Goal: Task Accomplishment & Management: Complete application form

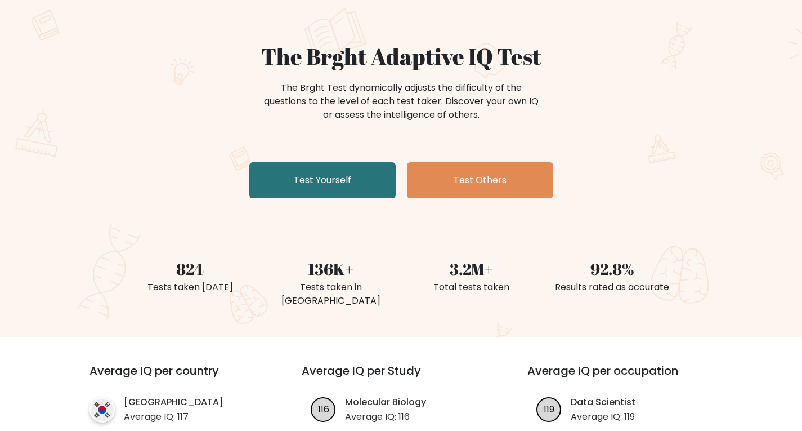
scroll to position [74, 0]
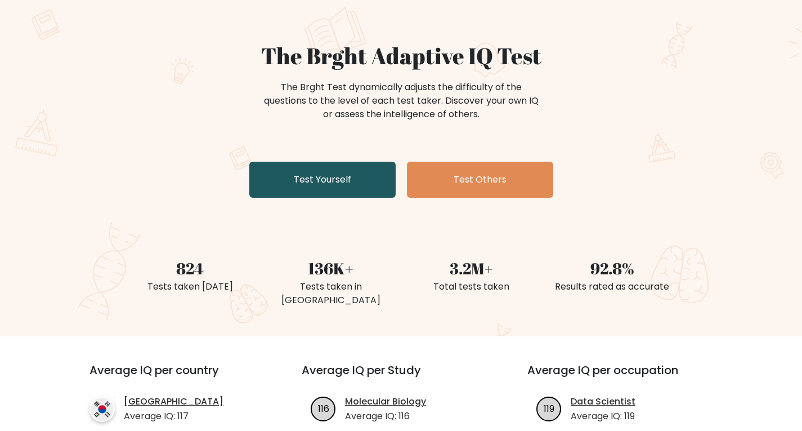
click at [305, 186] on link "Test Yourself" at bounding box center [322, 180] width 146 height 36
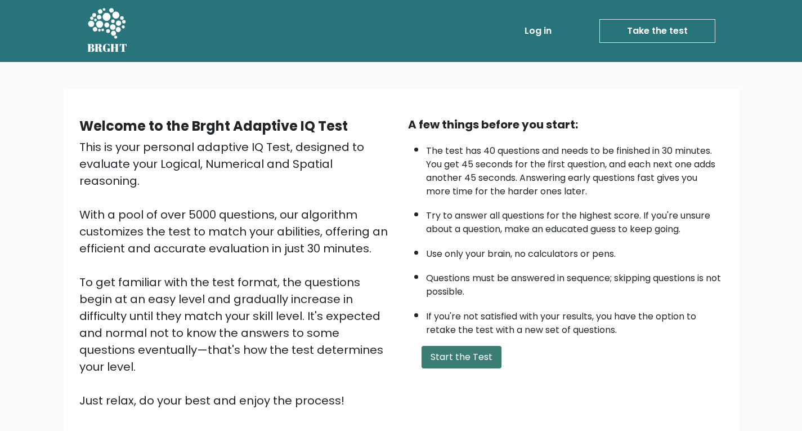
click at [447, 357] on button "Start the Test" at bounding box center [462, 357] width 80 height 23
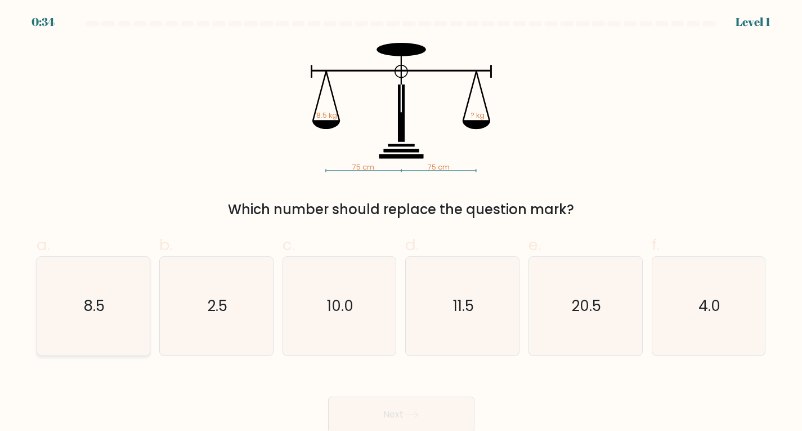
click at [91, 276] on icon "8.5" at bounding box center [93, 306] width 99 height 99
click at [401, 223] on input "a. 8.5" at bounding box center [401, 219] width 1 height 7
radio input "true"
click at [406, 407] on button "Next" at bounding box center [401, 414] width 146 height 36
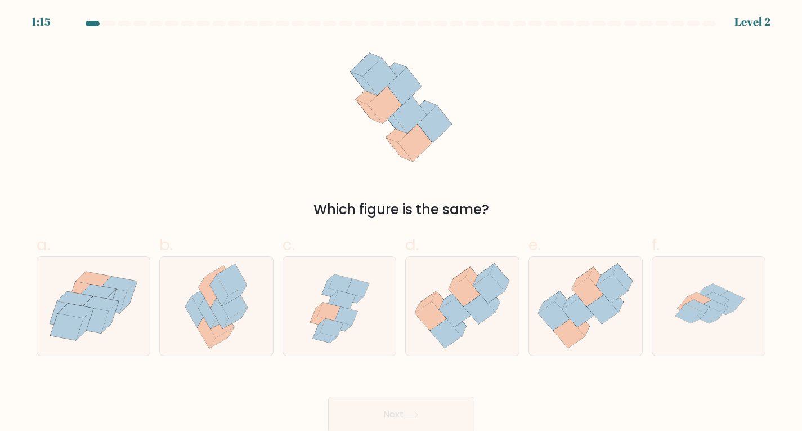
scroll to position [2, 0]
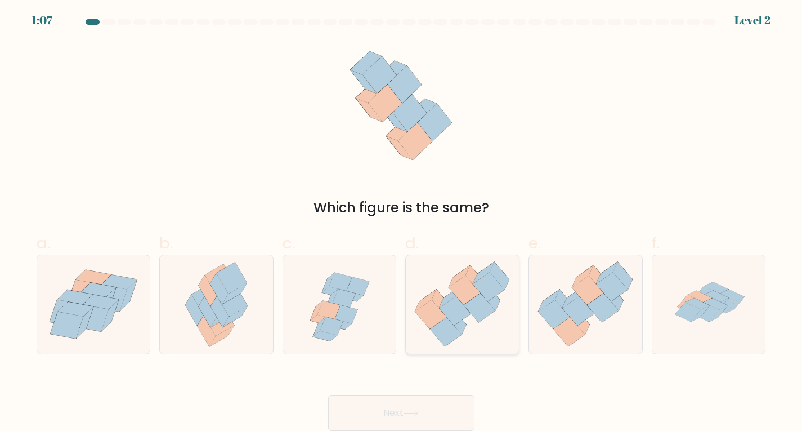
click at [497, 306] on icon at bounding box center [491, 297] width 20 height 28
click at [402, 221] on input "d." at bounding box center [401, 217] width 1 height 7
radio input "true"
click at [400, 415] on button "Next" at bounding box center [401, 413] width 146 height 36
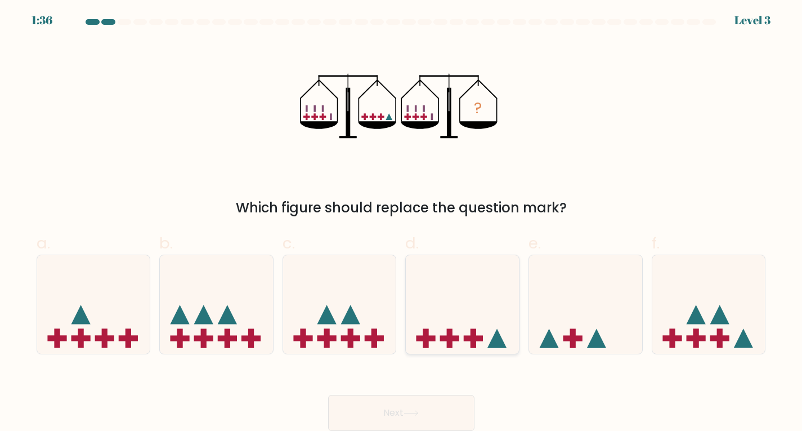
click at [471, 281] on icon at bounding box center [462, 303] width 113 height 93
click at [402, 221] on input "d." at bounding box center [401, 217] width 1 height 7
radio input "true"
click at [420, 420] on button "Next" at bounding box center [401, 413] width 146 height 36
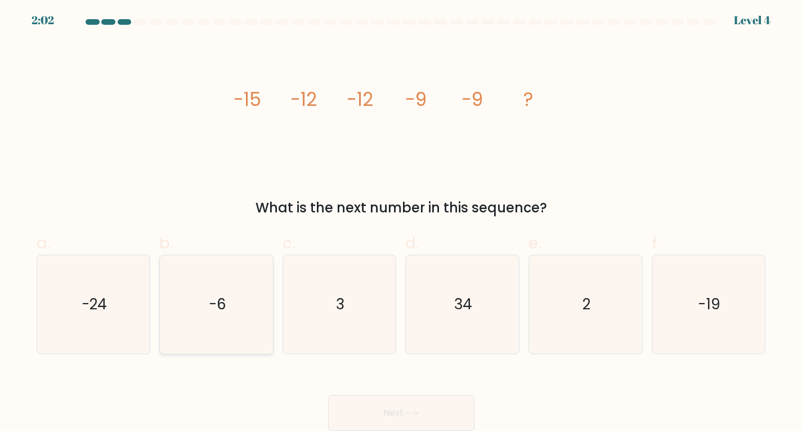
click at [232, 314] on icon "-6" at bounding box center [216, 304] width 99 height 99
click at [401, 221] on input "b. -6" at bounding box center [401, 217] width 1 height 7
radio input "true"
click at [444, 415] on button "Next" at bounding box center [401, 413] width 146 height 36
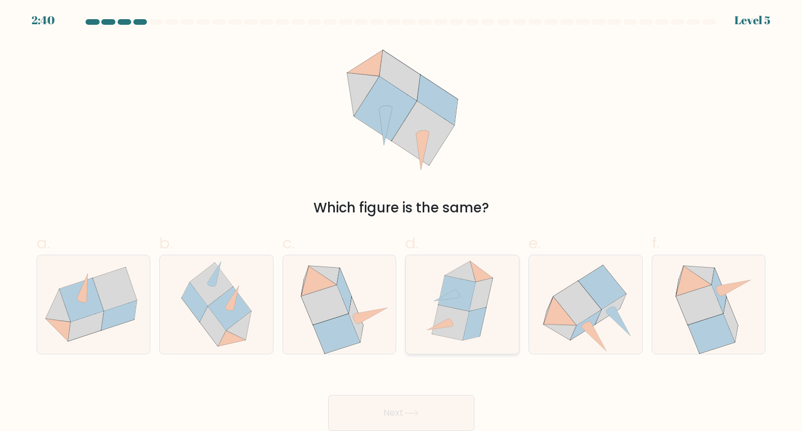
click at [500, 301] on icon at bounding box center [462, 304] width 85 height 99
click at [402, 221] on input "d." at bounding box center [401, 217] width 1 height 7
radio input "true"
click at [411, 417] on button "Next" at bounding box center [401, 413] width 146 height 36
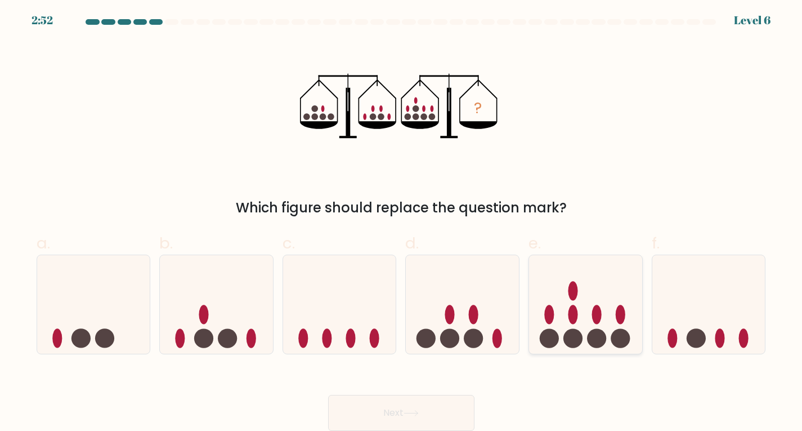
click at [586, 330] on icon at bounding box center [585, 303] width 113 height 93
click at [402, 221] on input "e." at bounding box center [401, 217] width 1 height 7
radio input "true"
click at [408, 403] on button "Next" at bounding box center [401, 413] width 146 height 36
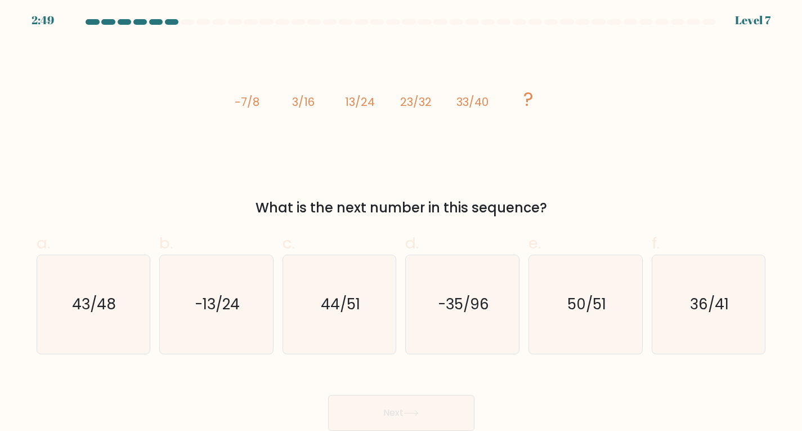
click at [418, 409] on button "Next" at bounding box center [401, 413] width 146 height 36
click at [91, 299] on text "43/48" at bounding box center [95, 304] width 44 height 20
click at [401, 221] on input "a. 43/48" at bounding box center [401, 217] width 1 height 7
radio input "true"
click at [391, 411] on button "Next" at bounding box center [401, 413] width 146 height 36
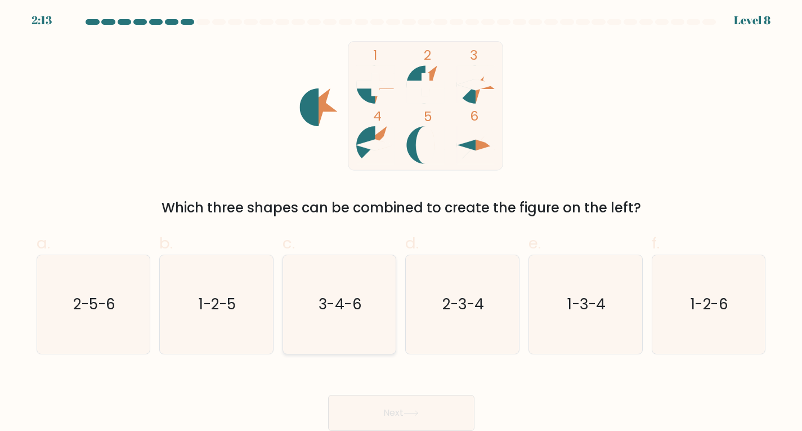
click at [351, 280] on icon "3-4-6" at bounding box center [339, 304] width 99 height 99
click at [401, 221] on input "c. 3-4-6" at bounding box center [401, 217] width 1 height 7
radio input "true"
click at [399, 406] on button "Next" at bounding box center [401, 413] width 146 height 36
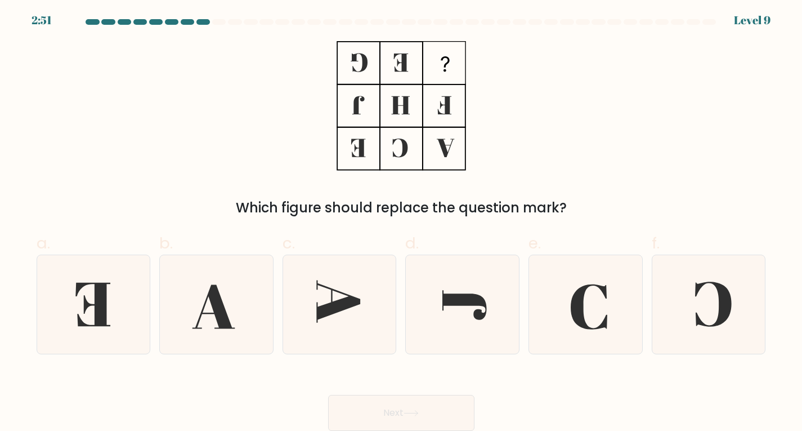
scroll to position [0, 0]
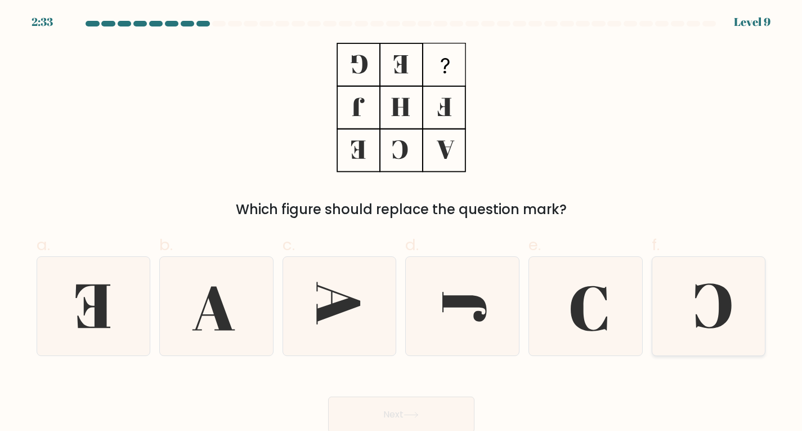
click at [703, 305] on icon at bounding box center [709, 306] width 99 height 99
click at [402, 223] on input "f." at bounding box center [401, 219] width 1 height 7
radio input "true"
click at [453, 406] on button "Next" at bounding box center [401, 414] width 146 height 36
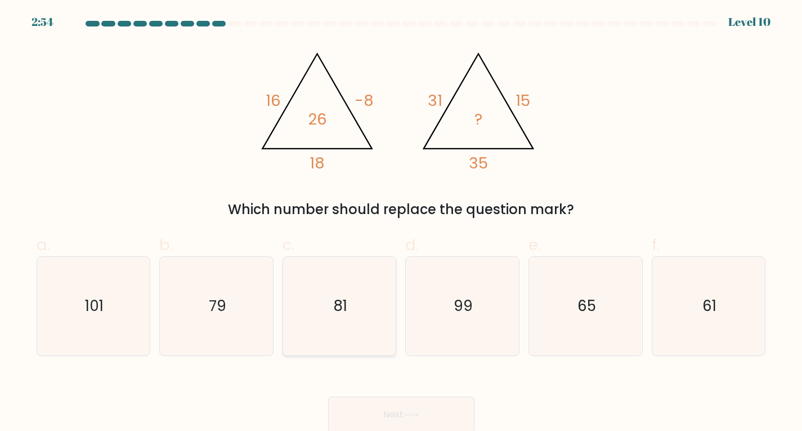
click at [324, 319] on icon "81" at bounding box center [339, 306] width 99 height 99
click at [401, 223] on input "c. 81" at bounding box center [401, 219] width 1 height 7
radio input "true"
click at [406, 413] on button "Next" at bounding box center [401, 414] width 146 height 36
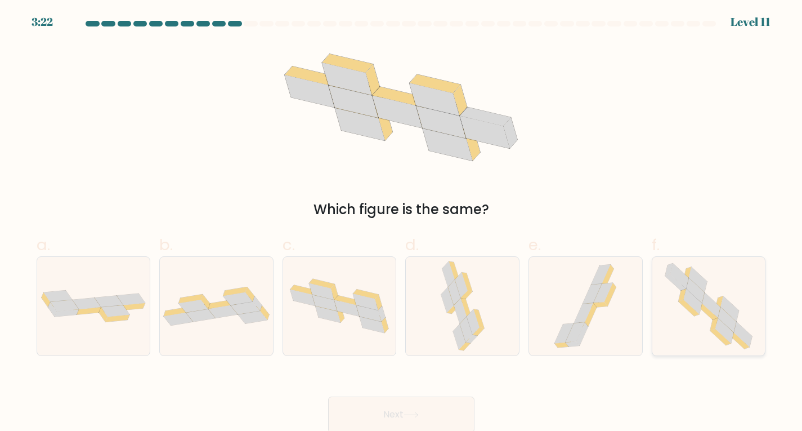
click at [716, 308] on icon at bounding box center [712, 304] width 18 height 25
click at [402, 223] on input "f." at bounding box center [401, 219] width 1 height 7
radio input "true"
click at [436, 411] on button "Next" at bounding box center [401, 414] width 146 height 36
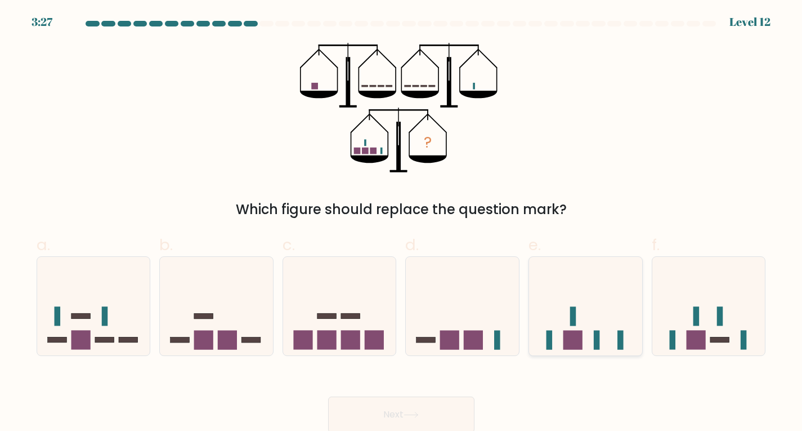
click at [587, 268] on icon at bounding box center [585, 305] width 113 height 93
click at [402, 223] on input "e." at bounding box center [401, 219] width 1 height 7
radio input "true"
click at [453, 412] on button "Next" at bounding box center [401, 414] width 146 height 36
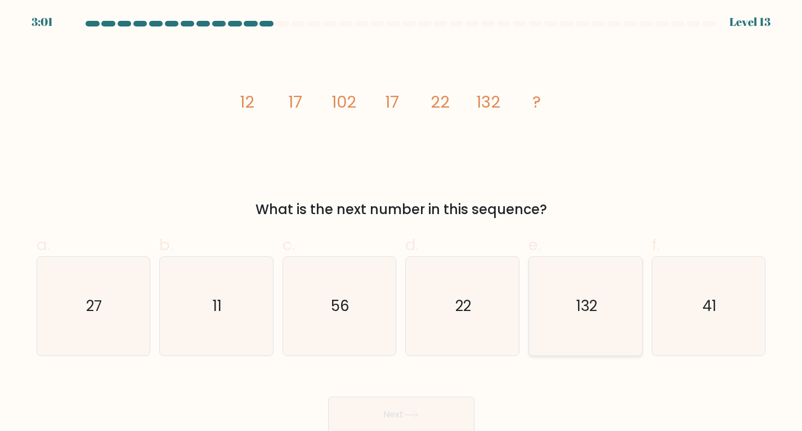
click at [594, 333] on icon "132" at bounding box center [585, 306] width 99 height 99
click at [402, 223] on input "e. 132" at bounding box center [401, 219] width 1 height 7
radio input "true"
click at [440, 413] on button "Next" at bounding box center [401, 414] width 146 height 36
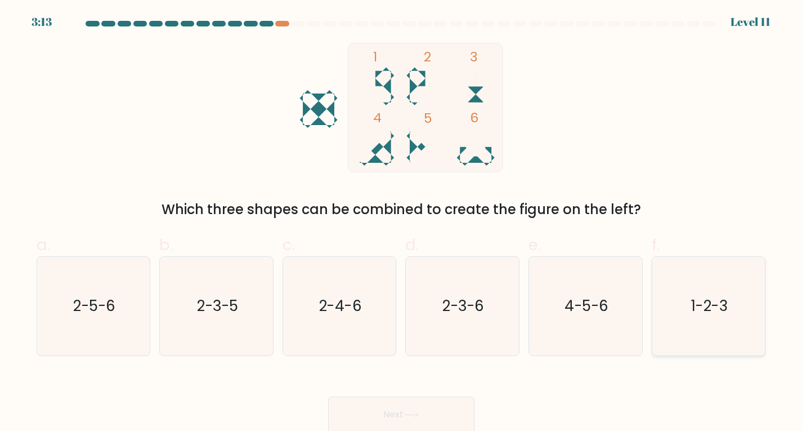
click at [702, 305] on text "1-2-3" at bounding box center [709, 306] width 37 height 20
click at [402, 223] on input "f. 1-2-3" at bounding box center [401, 219] width 1 height 7
radio input "true"
click at [445, 414] on button "Next" at bounding box center [401, 414] width 146 height 36
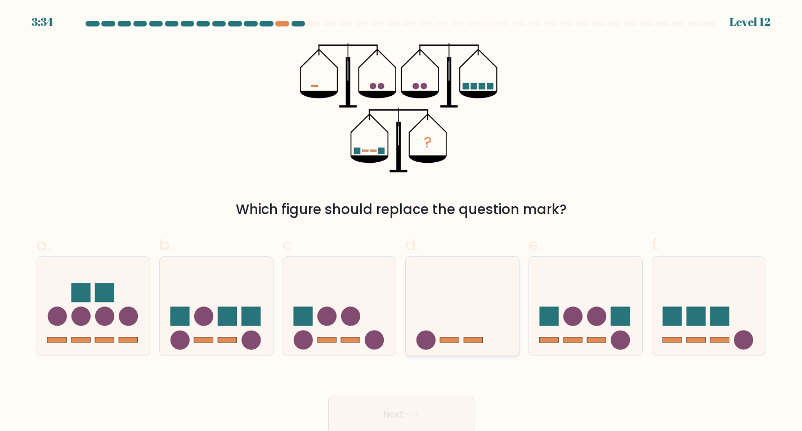
click at [487, 334] on icon at bounding box center [462, 305] width 113 height 93
click at [402, 223] on input "d." at bounding box center [401, 219] width 1 height 7
radio input "true"
click at [437, 415] on button "Next" at bounding box center [401, 414] width 146 height 36
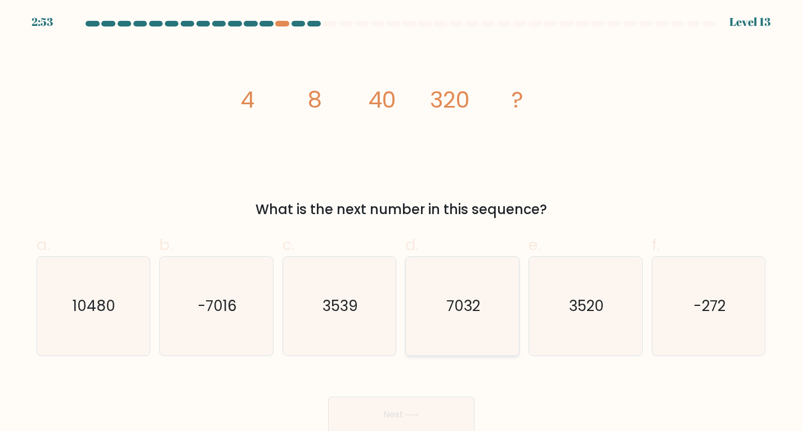
click at [423, 326] on icon "7032" at bounding box center [462, 306] width 99 height 99
click at [402, 223] on input "d. 7032" at bounding box center [401, 219] width 1 height 7
radio input "true"
click at [440, 414] on button "Next" at bounding box center [401, 414] width 146 height 36
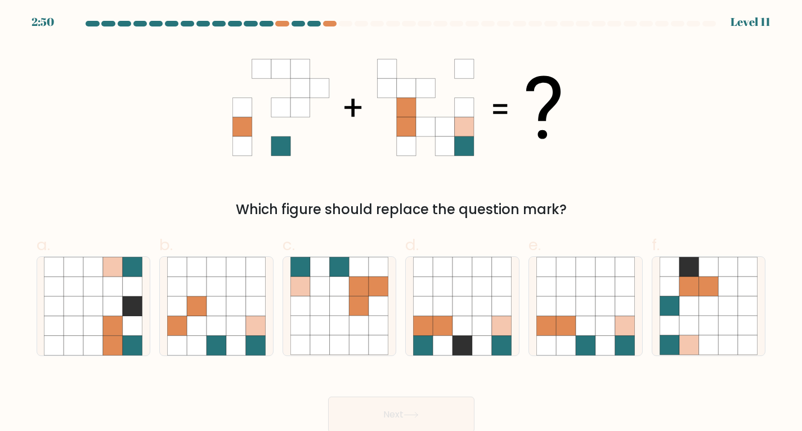
click at [440, 414] on button "Next" at bounding box center [401, 414] width 146 height 36
click at [283, 26] on div at bounding box center [401, 26] width 743 height 10
click at [281, 23] on div at bounding box center [282, 24] width 14 height 6
click at [603, 269] on icon at bounding box center [606, 267] width 20 height 20
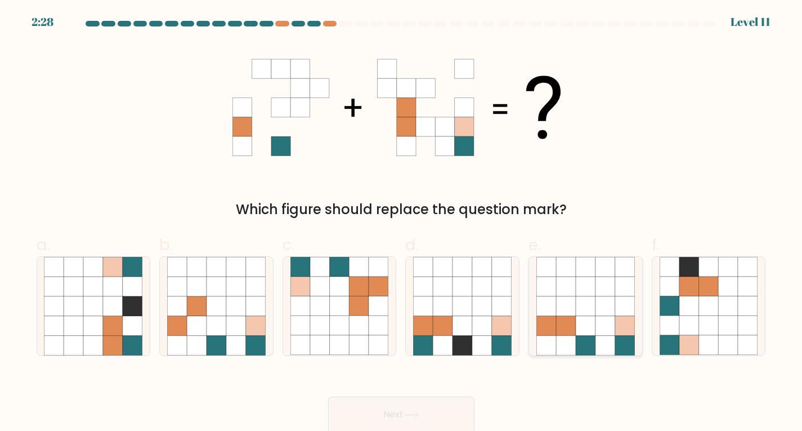
click at [402, 223] on input "e." at bounding box center [401, 219] width 1 height 7
radio input "true"
click at [406, 419] on button "Next" at bounding box center [401, 414] width 146 height 36
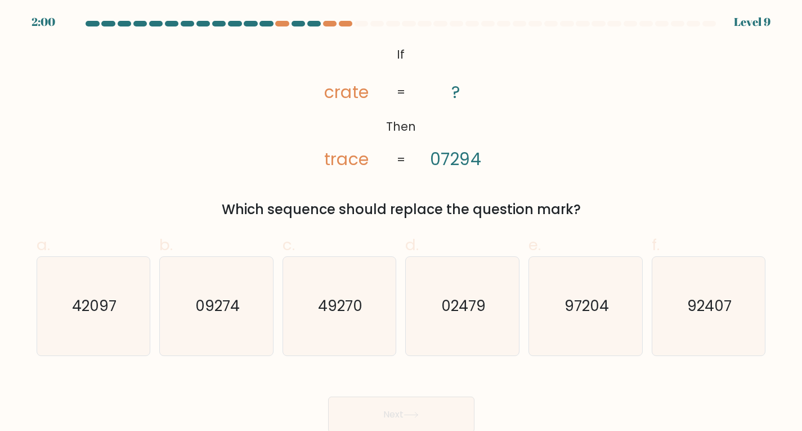
click at [0, 323] on form "If ?" at bounding box center [401, 226] width 802 height 411
click at [583, 328] on icon "97204" at bounding box center [585, 306] width 99 height 99
click at [402, 223] on input "e. 97204" at bounding box center [401, 219] width 1 height 7
radio input "true"
click at [433, 410] on button "Next" at bounding box center [401, 414] width 146 height 36
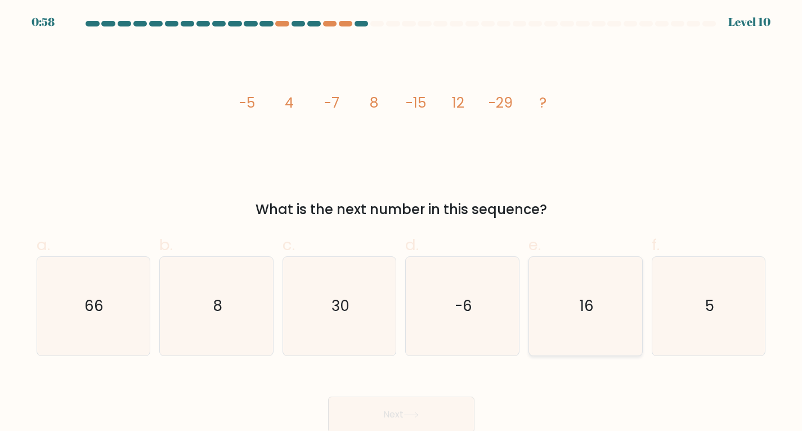
click at [604, 273] on icon "16" at bounding box center [585, 306] width 99 height 99
click at [402, 223] on input "e. 16" at bounding box center [401, 219] width 1 height 7
radio input "true"
click at [428, 416] on button "Next" at bounding box center [401, 414] width 146 height 36
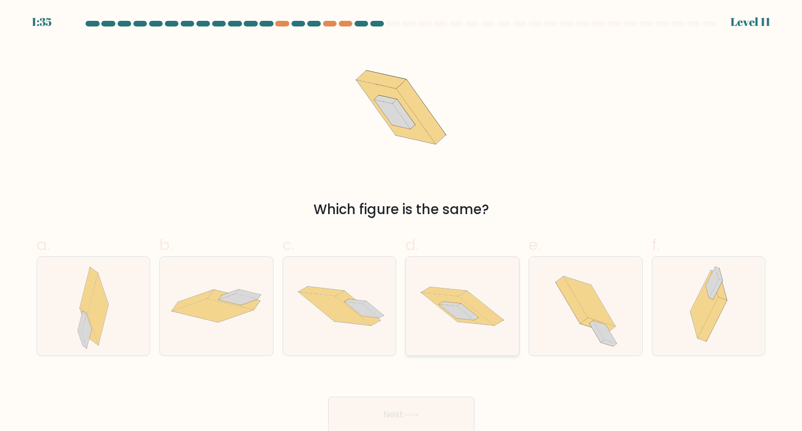
click at [470, 306] on icon at bounding box center [462, 306] width 113 height 75
click at [402, 223] on input "d." at bounding box center [401, 219] width 1 height 7
radio input "true"
click at [415, 411] on button "Next" at bounding box center [401, 414] width 146 height 36
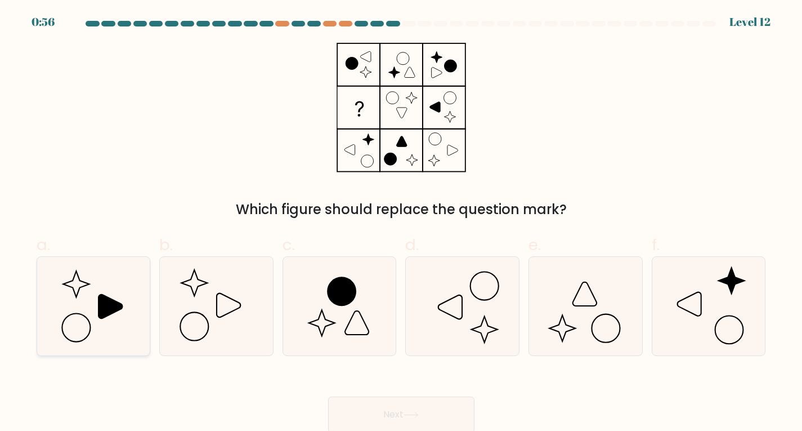
click at [106, 292] on icon at bounding box center [93, 306] width 99 height 99
click at [401, 223] on input "a." at bounding box center [401, 219] width 1 height 7
radio input "true"
click at [391, 423] on button "Next" at bounding box center [401, 414] width 146 height 36
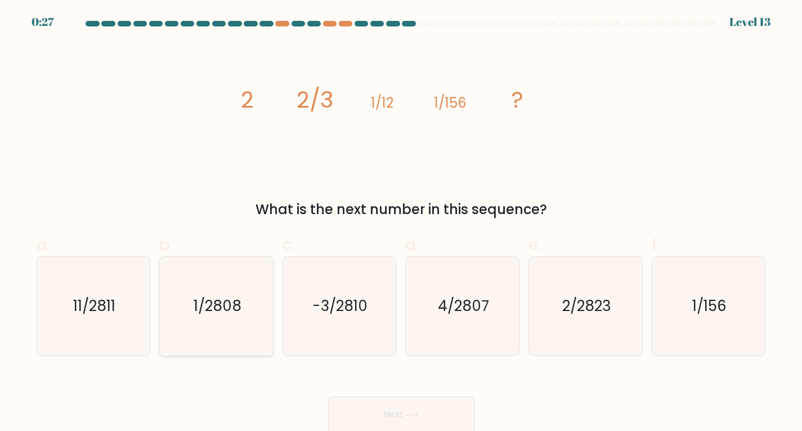
click at [236, 288] on icon "1/2808" at bounding box center [216, 306] width 99 height 99
click at [401, 223] on input "b. 1/2808" at bounding box center [401, 219] width 1 height 7
radio input "true"
click at [424, 415] on button "Next" at bounding box center [401, 414] width 146 height 36
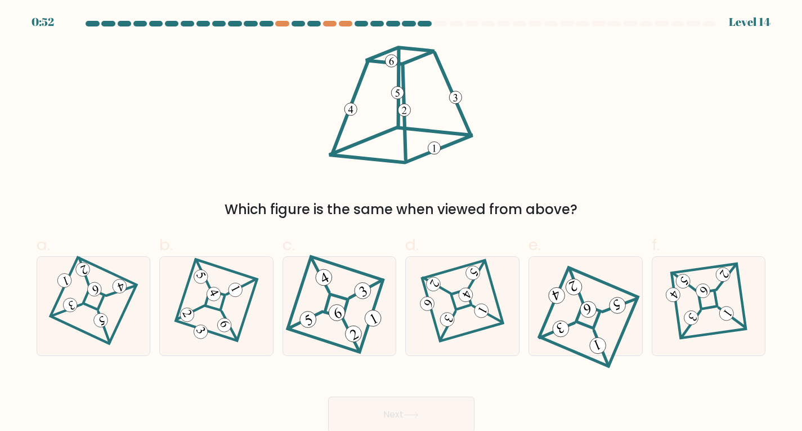
scroll to position [2, 0]
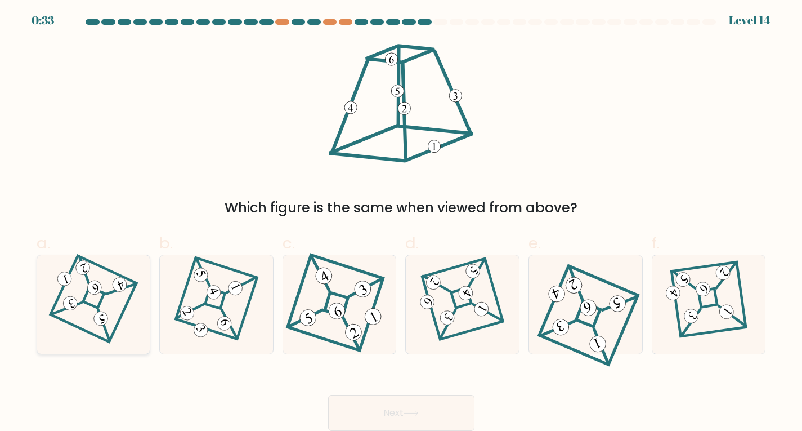
click at [76, 319] on icon at bounding box center [94, 304] width 68 height 79
click at [401, 221] on input "a." at bounding box center [401, 217] width 1 height 7
radio input "true"
drag, startPoint x: 385, startPoint y: 412, endPoint x: 343, endPoint y: 402, distance: 42.9
click at [343, 402] on button "Next" at bounding box center [401, 413] width 146 height 36
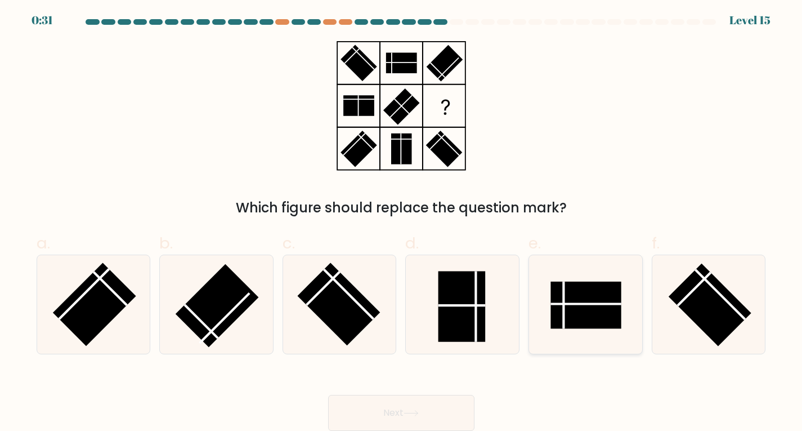
click at [592, 295] on rect at bounding box center [586, 304] width 70 height 47
click at [402, 221] on input "e." at bounding box center [401, 217] width 1 height 7
radio input "true"
click at [606, 302] on rect at bounding box center [586, 304] width 70 height 46
click at [402, 221] on input "e." at bounding box center [401, 217] width 1 height 7
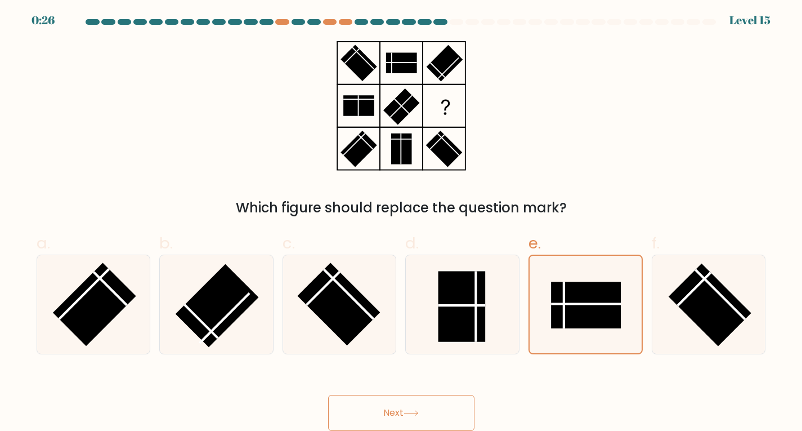
click at [410, 413] on icon at bounding box center [411, 413] width 15 height 6
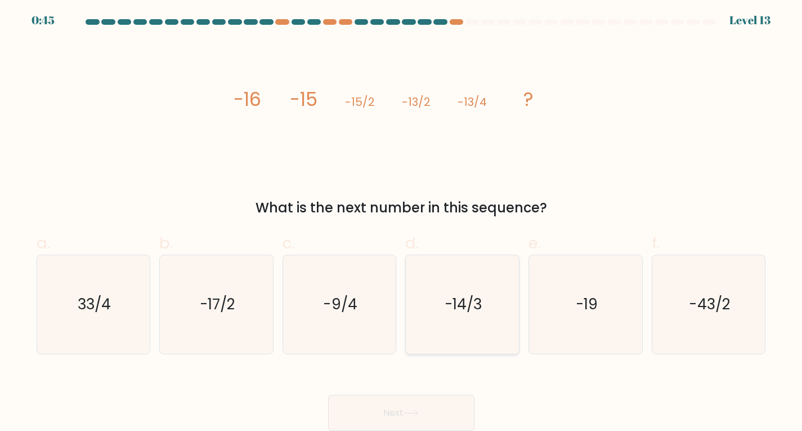
click at [455, 306] on text "-14/3" at bounding box center [463, 304] width 37 height 20
click at [402, 221] on input "d. -14/3" at bounding box center [401, 217] width 1 height 7
radio input "true"
click at [390, 400] on button "Next" at bounding box center [401, 413] width 146 height 36
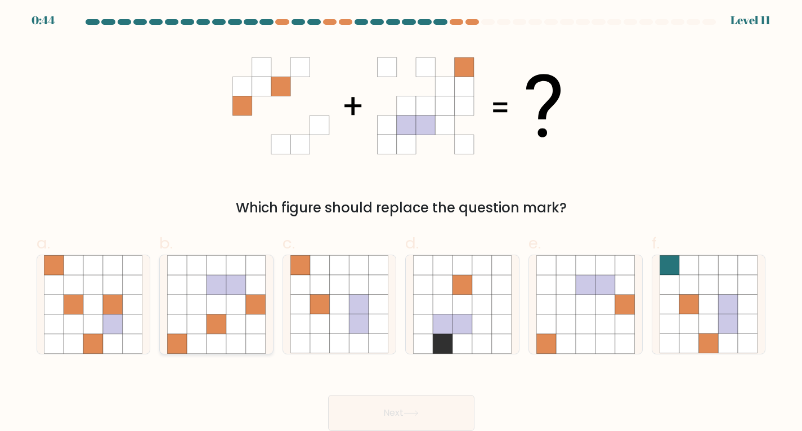
click at [193, 275] on icon at bounding box center [197, 285] width 20 height 20
click at [401, 221] on input "b." at bounding box center [401, 217] width 1 height 7
radio input "true"
click at [388, 411] on button "Next" at bounding box center [401, 413] width 146 height 36
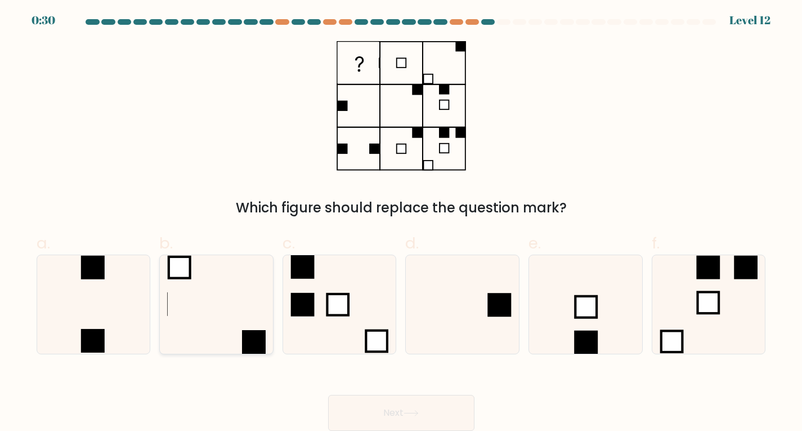
click at [230, 300] on icon at bounding box center [216, 304] width 99 height 99
click at [401, 221] on input "b." at bounding box center [401, 217] width 1 height 7
radio input "true"
click at [418, 406] on button "Next" at bounding box center [401, 413] width 146 height 36
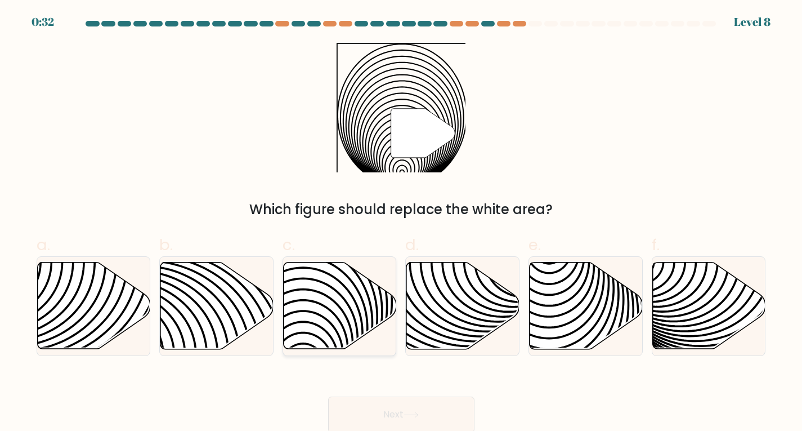
click at [351, 302] on icon at bounding box center [340, 305] width 113 height 87
click at [401, 223] on input "c." at bounding box center [401, 219] width 1 height 7
radio input "true"
click at [404, 417] on button "Next" at bounding box center [401, 414] width 146 height 36
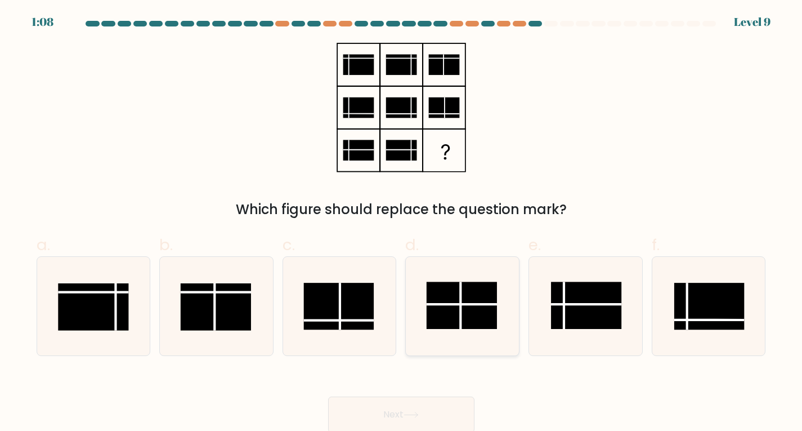
click at [466, 314] on rect at bounding box center [462, 304] width 70 height 47
click at [402, 223] on input "d." at bounding box center [401, 219] width 1 height 7
radio input "true"
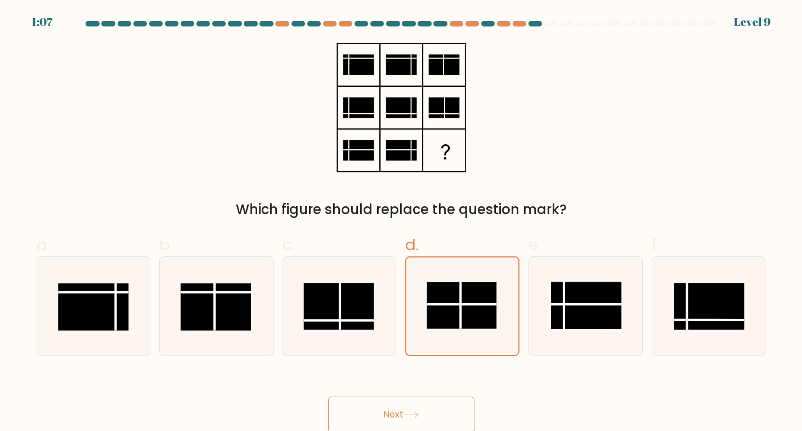
click at [417, 405] on button "Next" at bounding box center [401, 414] width 146 height 36
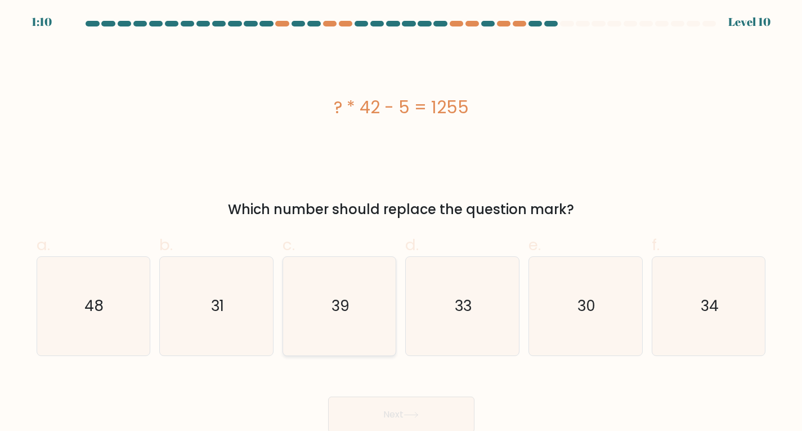
click at [329, 293] on icon "39" at bounding box center [339, 306] width 99 height 99
click at [401, 223] on input "c. 39" at bounding box center [401, 219] width 1 height 7
radio input "true"
click at [379, 404] on button "Next" at bounding box center [401, 414] width 146 height 36
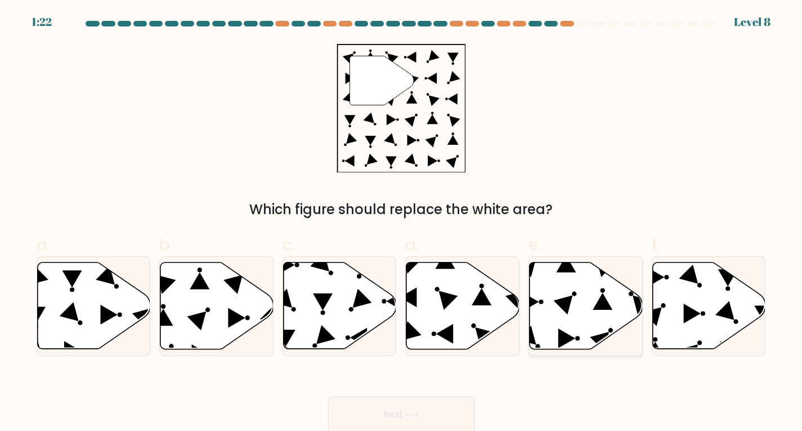
click at [574, 315] on icon at bounding box center [586, 305] width 113 height 87
click at [402, 223] on input "e." at bounding box center [401, 219] width 1 height 7
radio input "true"
click at [395, 409] on button "Next" at bounding box center [401, 414] width 146 height 36
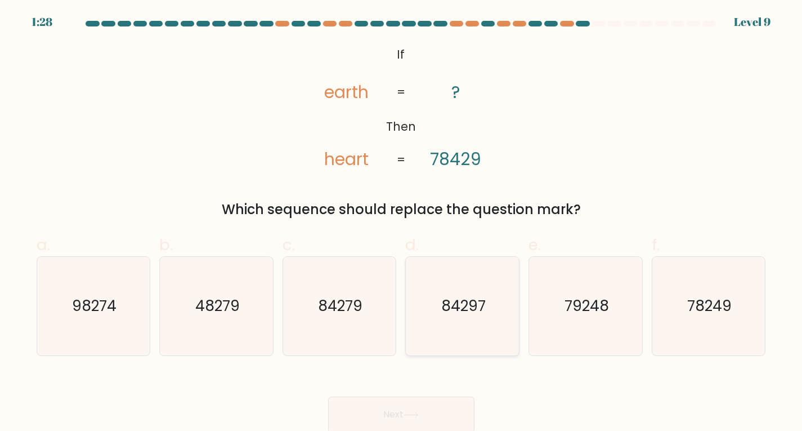
click at [487, 293] on icon "84297" at bounding box center [462, 306] width 99 height 99
click at [402, 223] on input "d. 84297" at bounding box center [401, 219] width 1 height 7
radio input "true"
click at [400, 407] on button "Next" at bounding box center [401, 414] width 146 height 36
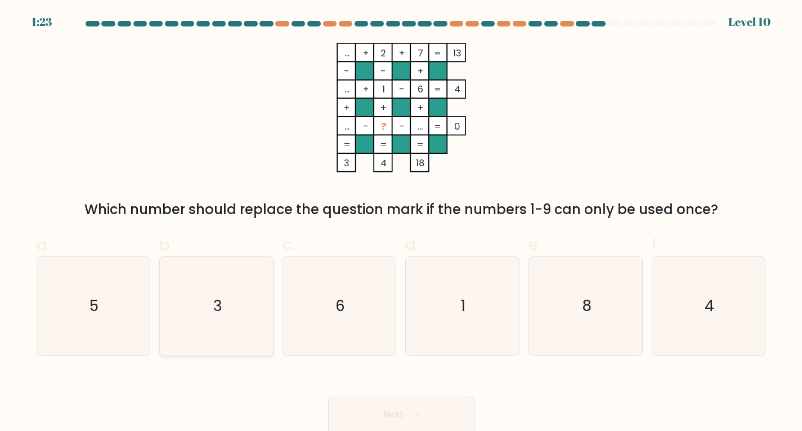
click at [222, 316] on icon "3" at bounding box center [216, 306] width 99 height 99
click at [401, 223] on input "b. 3" at bounding box center [401, 219] width 1 height 7
radio input "true"
click at [396, 413] on button "Next" at bounding box center [401, 414] width 146 height 36
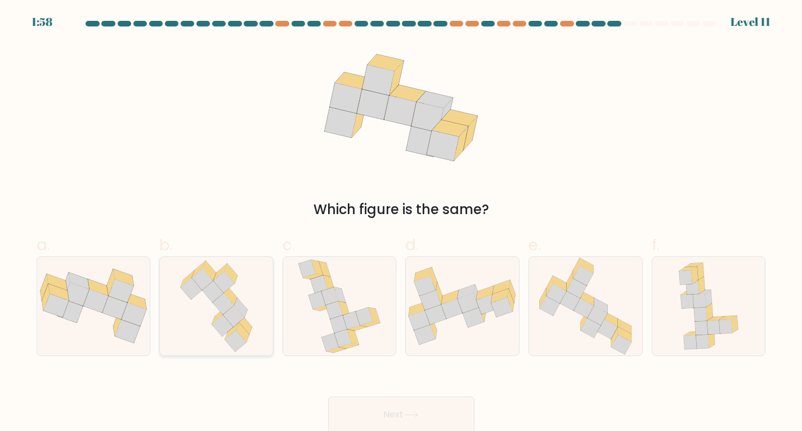
click at [253, 299] on icon at bounding box center [216, 306] width 83 height 99
click at [401, 223] on input "b." at bounding box center [401, 219] width 1 height 7
radio input "true"
click at [399, 414] on button "Next" at bounding box center [401, 414] width 146 height 36
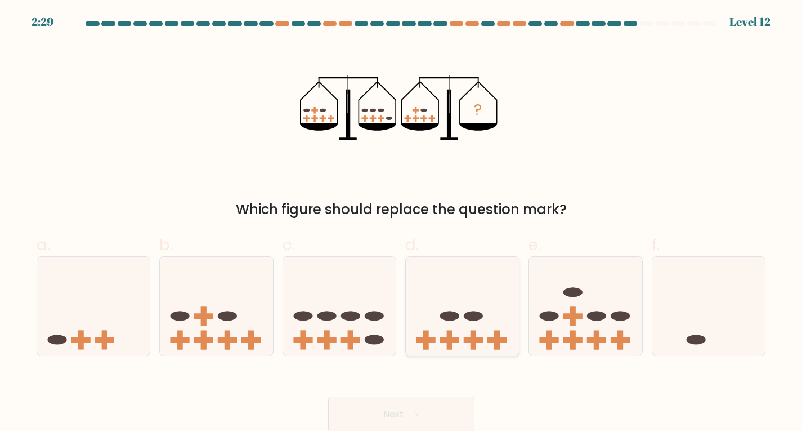
click at [475, 265] on icon at bounding box center [462, 305] width 113 height 93
click at [402, 223] on input "d." at bounding box center [401, 219] width 1 height 7
radio input "true"
click at [404, 401] on button "Next" at bounding box center [401, 414] width 146 height 36
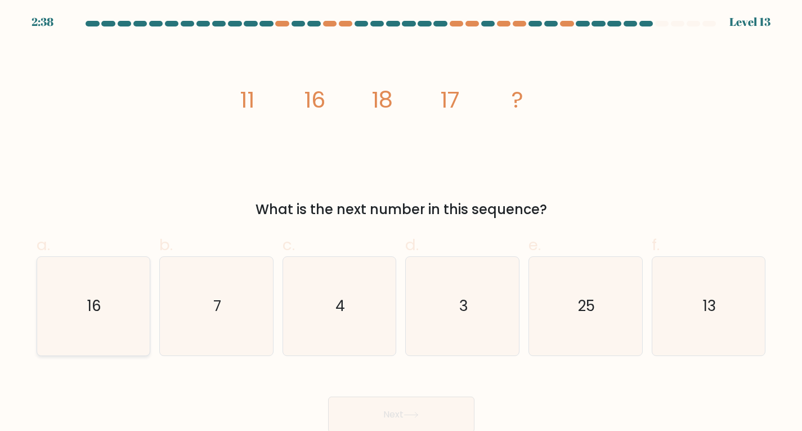
click at [136, 297] on icon "16" at bounding box center [93, 306] width 99 height 99
click at [401, 223] on input "a. 16" at bounding box center [401, 219] width 1 height 7
radio input "true"
click at [388, 399] on button "Next" at bounding box center [401, 414] width 146 height 36
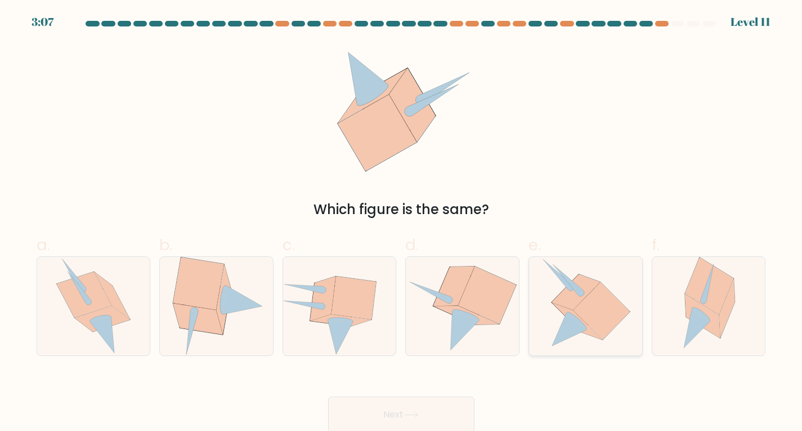
click at [584, 280] on icon at bounding box center [576, 291] width 48 height 35
click at [402, 223] on input "e." at bounding box center [401, 219] width 1 height 7
radio input "true"
click at [409, 412] on button "Next" at bounding box center [401, 414] width 146 height 36
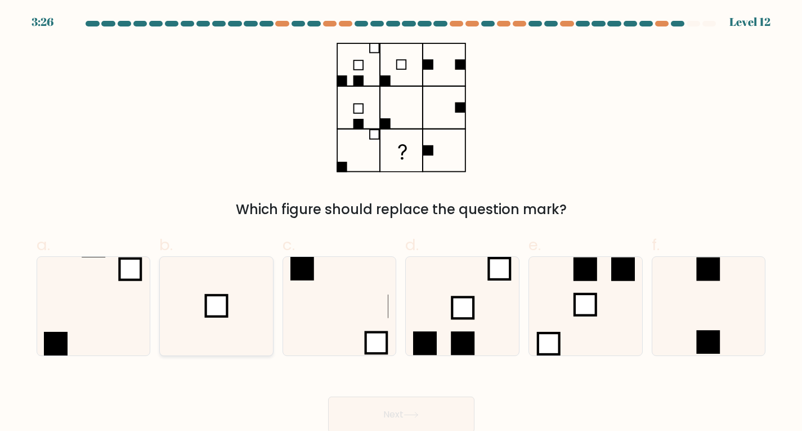
click at [197, 297] on icon at bounding box center [216, 306] width 99 height 99
click at [401, 223] on input "b." at bounding box center [401, 219] width 1 height 7
radio input "true"
click at [393, 425] on button "Next" at bounding box center [401, 414] width 146 height 36
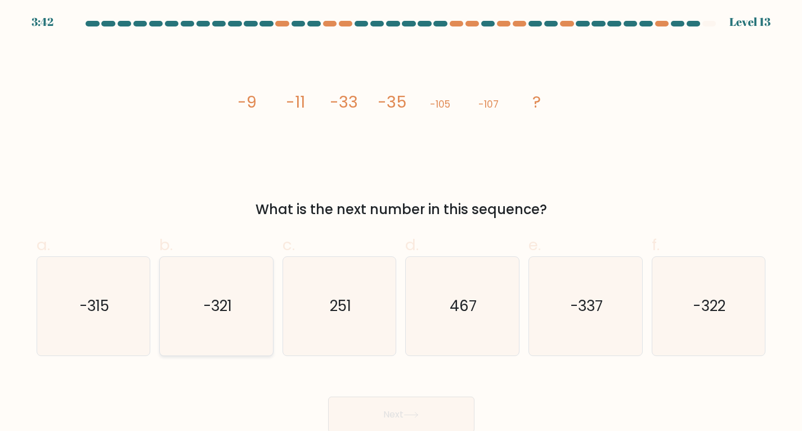
click at [216, 306] on text "-321" at bounding box center [217, 306] width 29 height 20
click at [401, 223] on input "b. -321" at bounding box center [401, 219] width 1 height 7
radio input "true"
click at [86, 325] on icon "-315" at bounding box center [93, 306] width 99 height 99
click at [401, 223] on input "a. -315" at bounding box center [401, 219] width 1 height 7
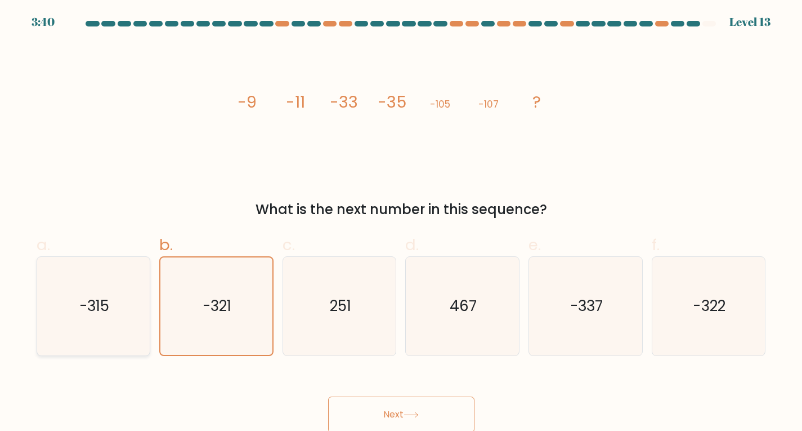
radio input "true"
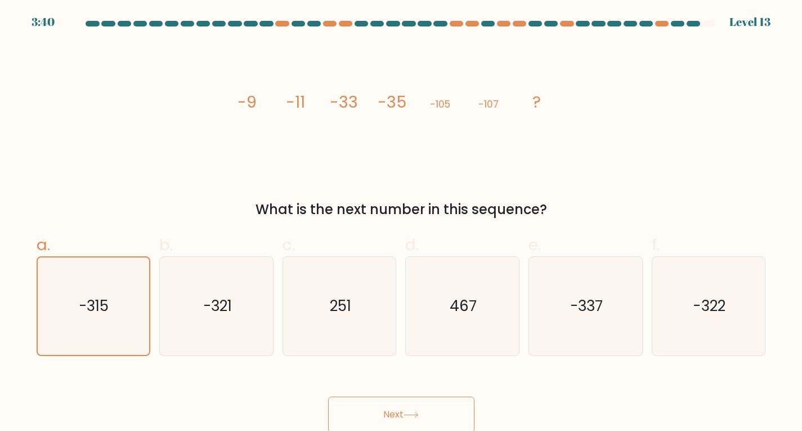
click at [372, 414] on button "Next" at bounding box center [401, 414] width 146 height 36
